Goal: Navigation & Orientation: Find specific page/section

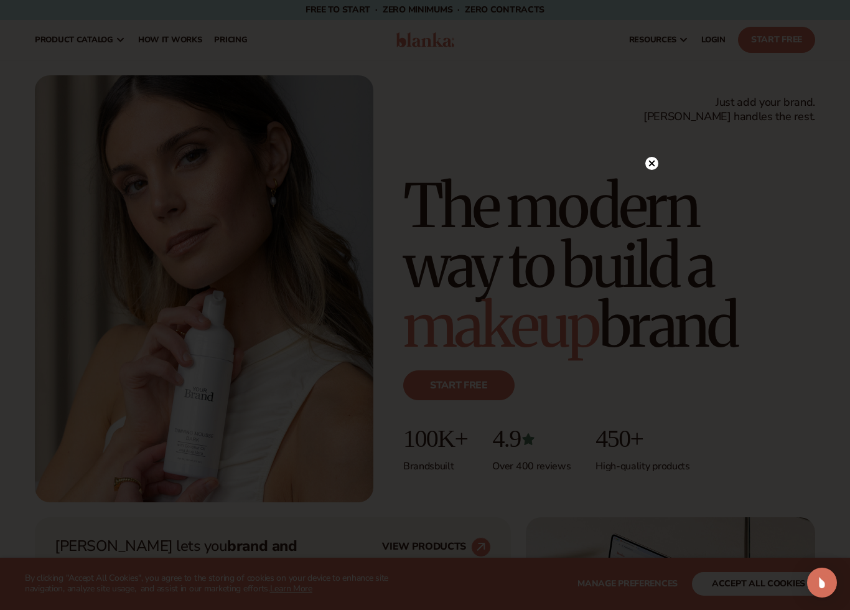
click at [650, 159] on circle at bounding box center [651, 163] width 13 height 13
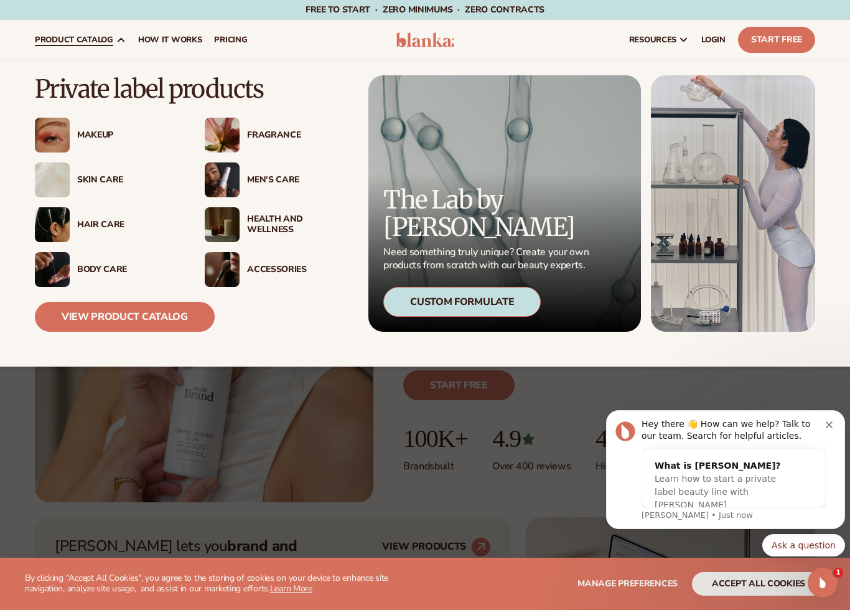
click at [52, 222] on img at bounding box center [52, 224] width 35 height 35
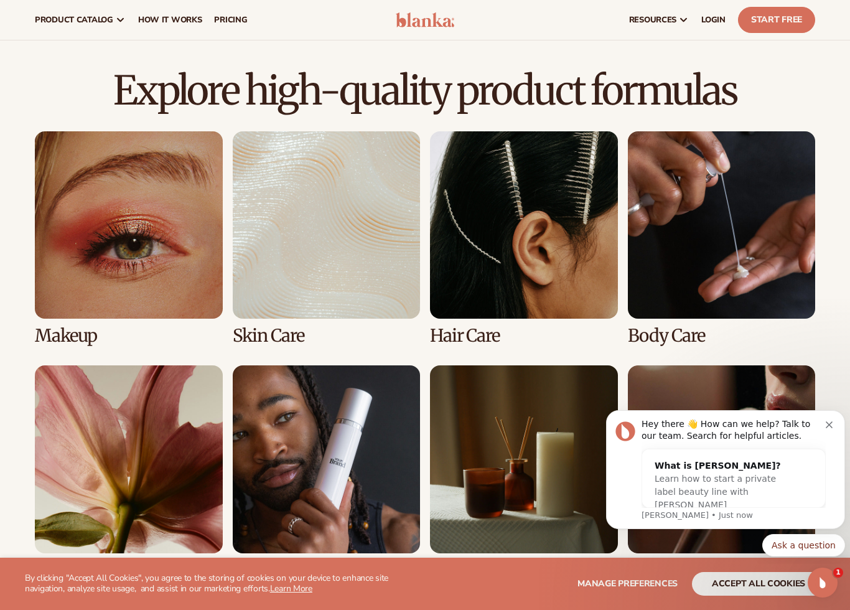
scroll to position [795, 0]
click at [521, 263] on link "3 / 8" at bounding box center [524, 239] width 188 height 214
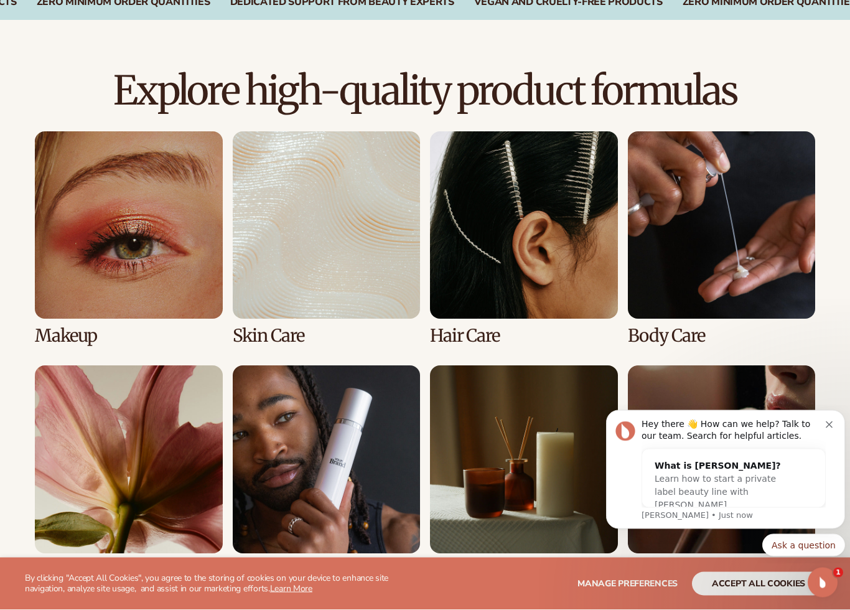
scroll to position [741, 0]
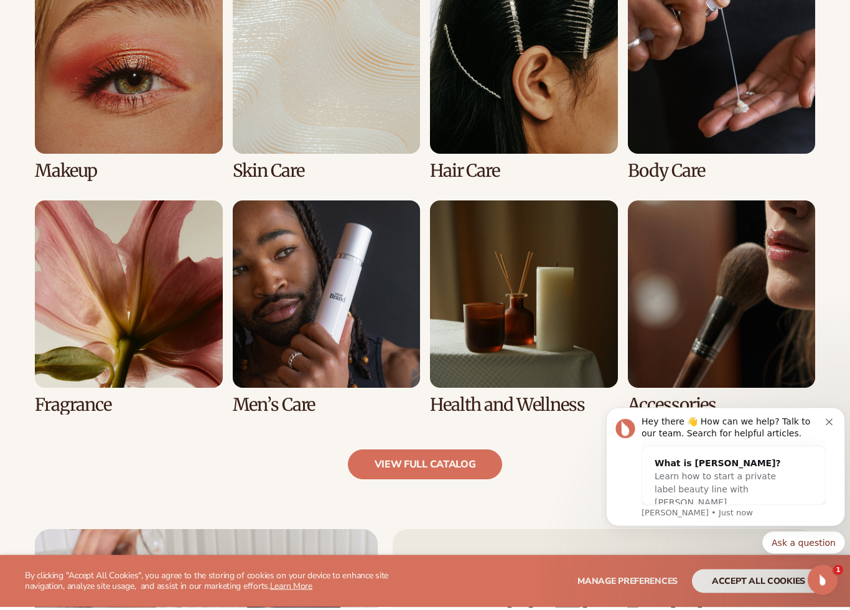
scroll to position [977, 0]
click at [497, 340] on link "7 / 8" at bounding box center [524, 310] width 188 height 214
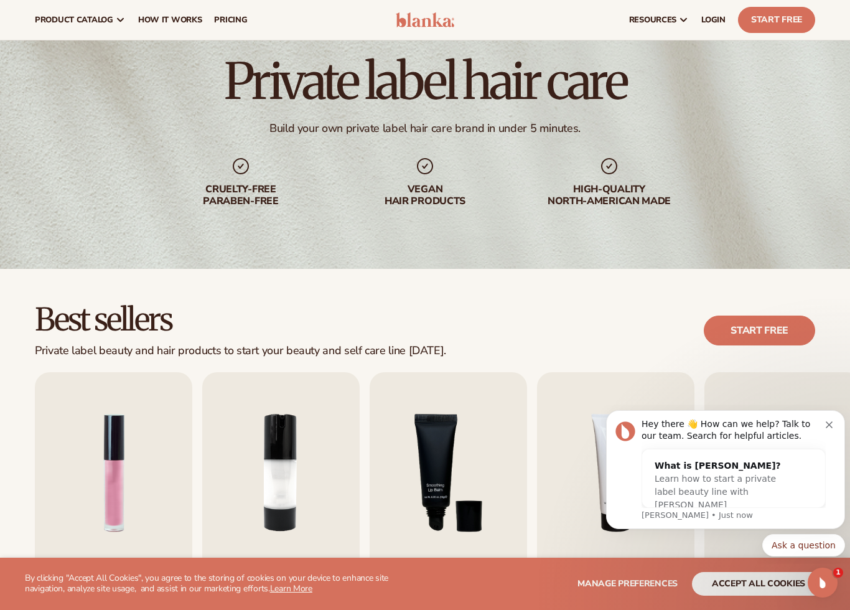
scroll to position [60, 0]
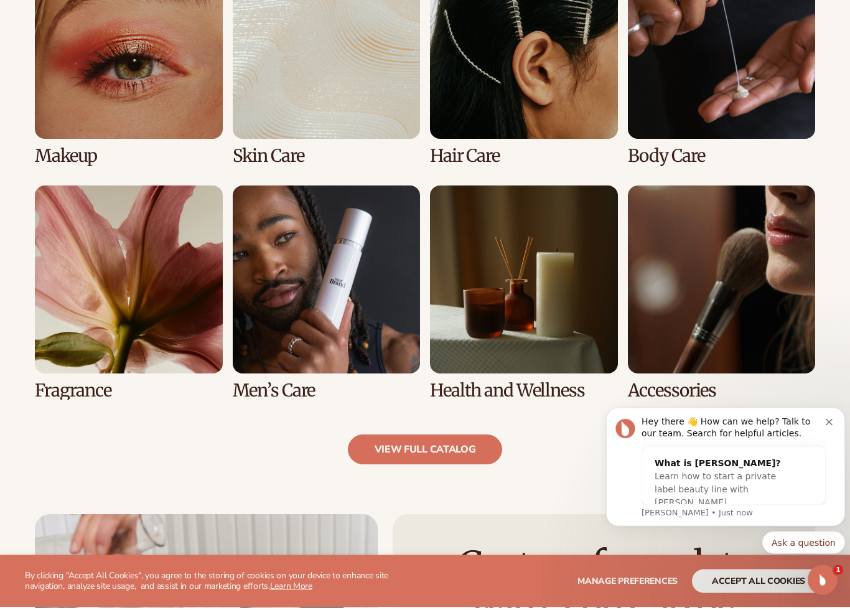
scroll to position [973, 0]
click at [410, 445] on link "view full catalog" at bounding box center [425, 452] width 155 height 30
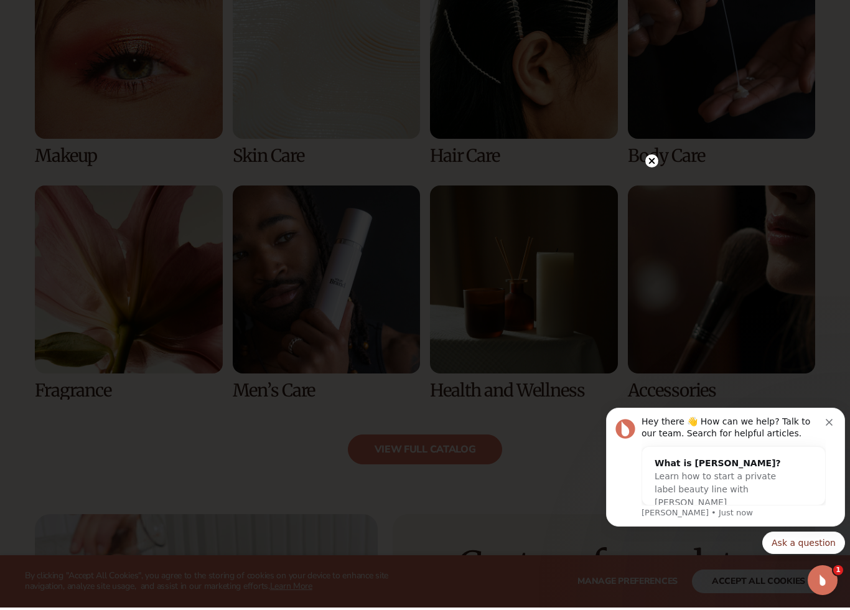
click at [653, 154] on div at bounding box center [651, 163] width 13 height 22
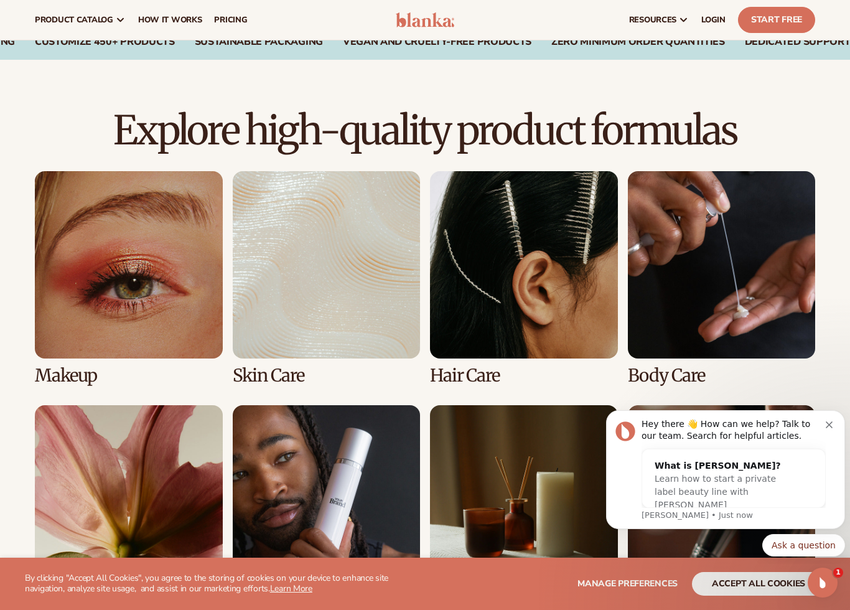
scroll to position [740, 0]
